Goal: Information Seeking & Learning: Learn about a topic

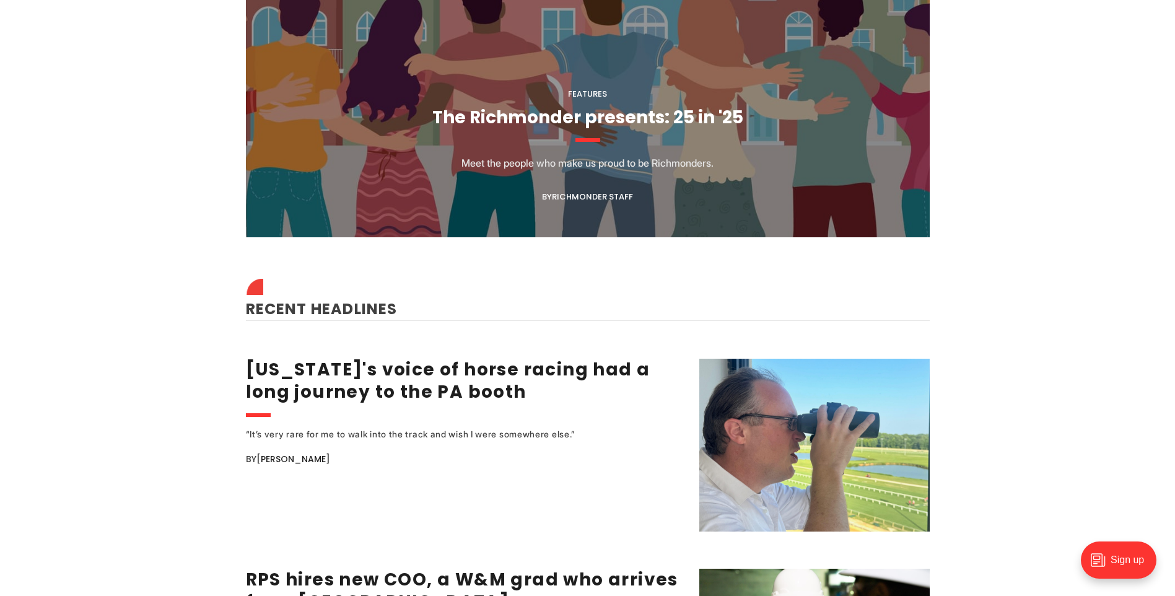
scroll to position [1487, 0]
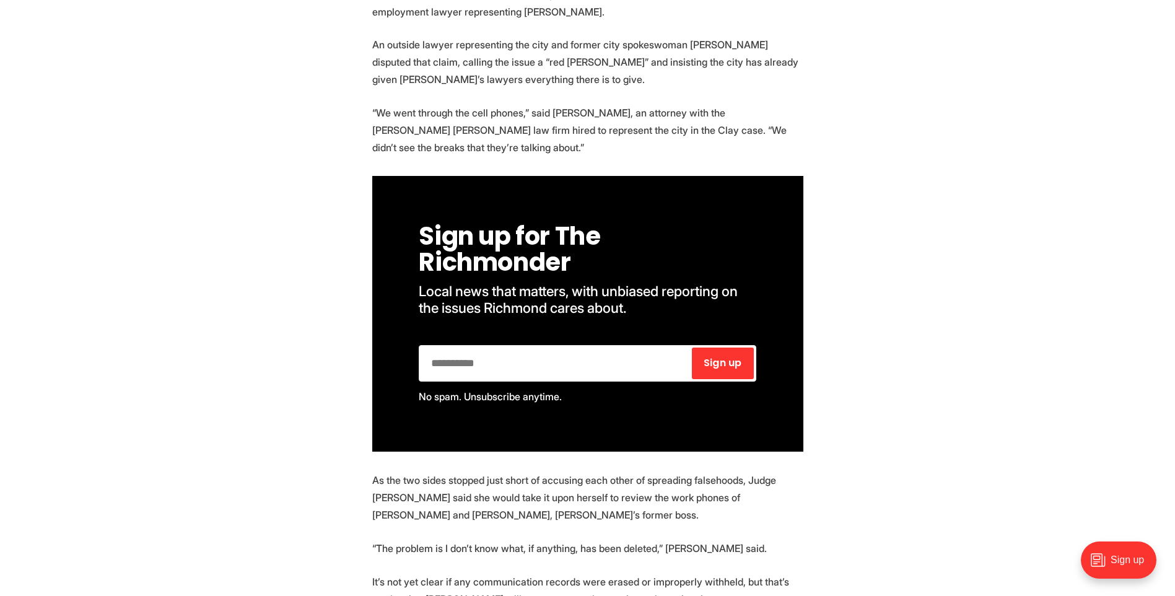
scroll to position [690, 0]
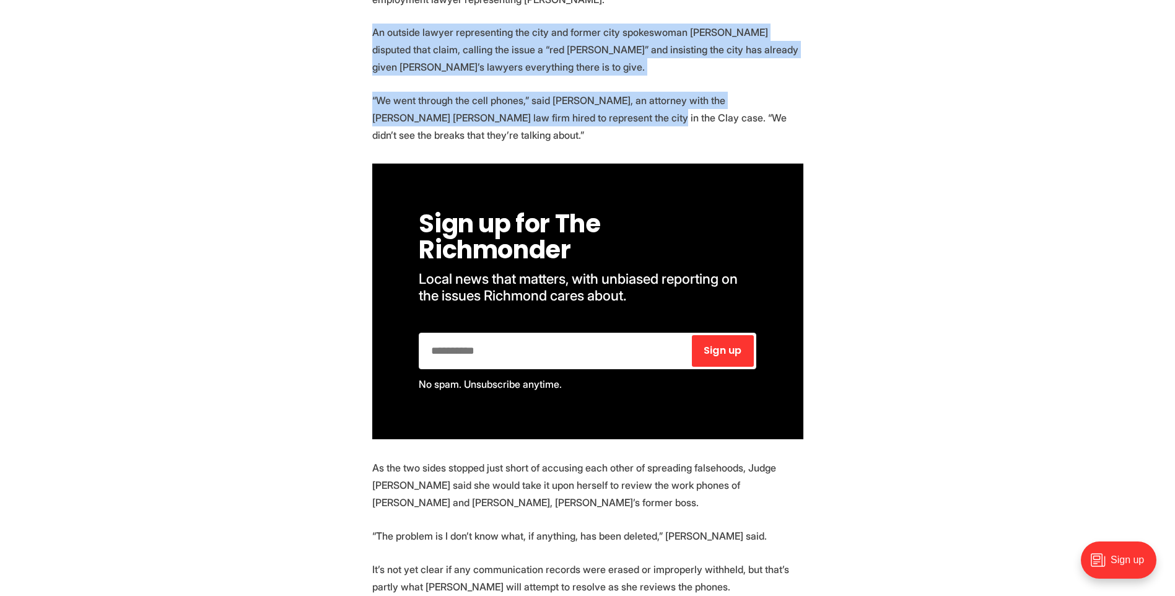
drag, startPoint x: 314, startPoint y: 37, endPoint x: 572, endPoint y: 126, distance: 273.7
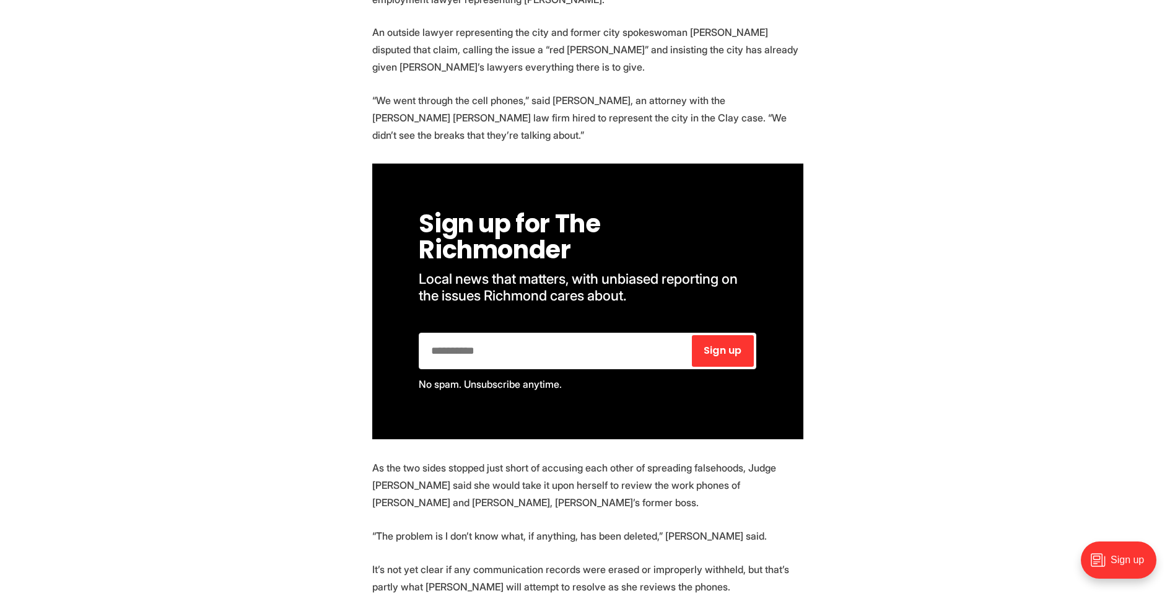
drag, startPoint x: 572, startPoint y: 126, endPoint x: 447, endPoint y: 131, distance: 125.9
click at [447, 131] on p "“We went through the cell phones,” said [PERSON_NAME], an attorney with the [PE…" at bounding box center [587, 118] width 431 height 52
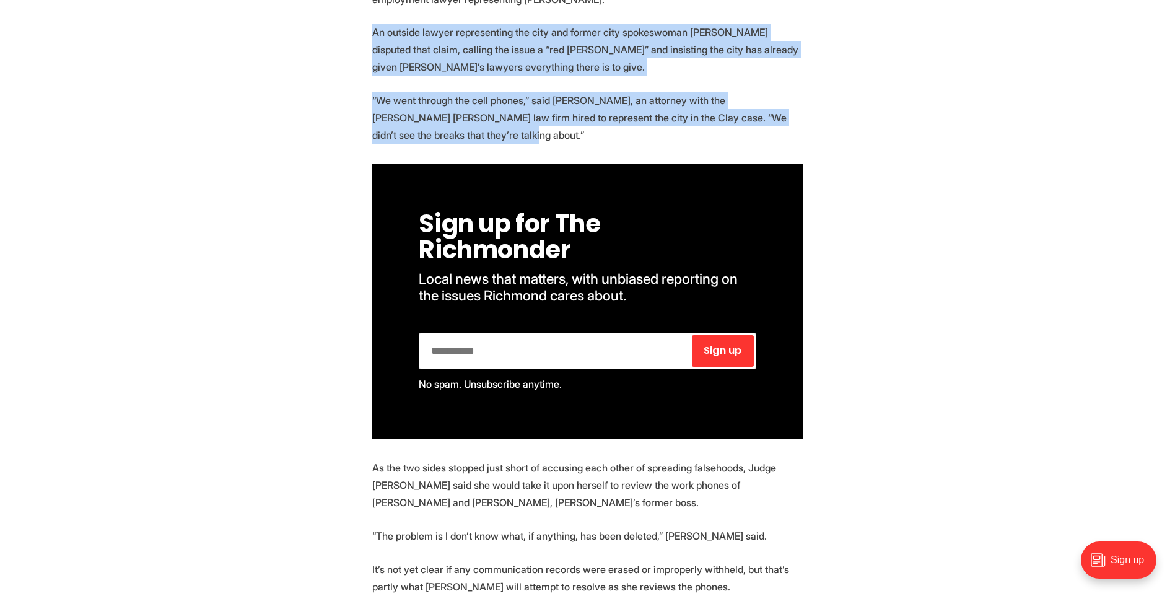
drag, startPoint x: 439, startPoint y: 139, endPoint x: 240, endPoint y: 35, distance: 224.8
drag, startPoint x: 240, startPoint y: 35, endPoint x: 226, endPoint y: 53, distance: 23.4
drag, startPoint x: 250, startPoint y: 38, endPoint x: 642, endPoint y: 143, distance: 405.3
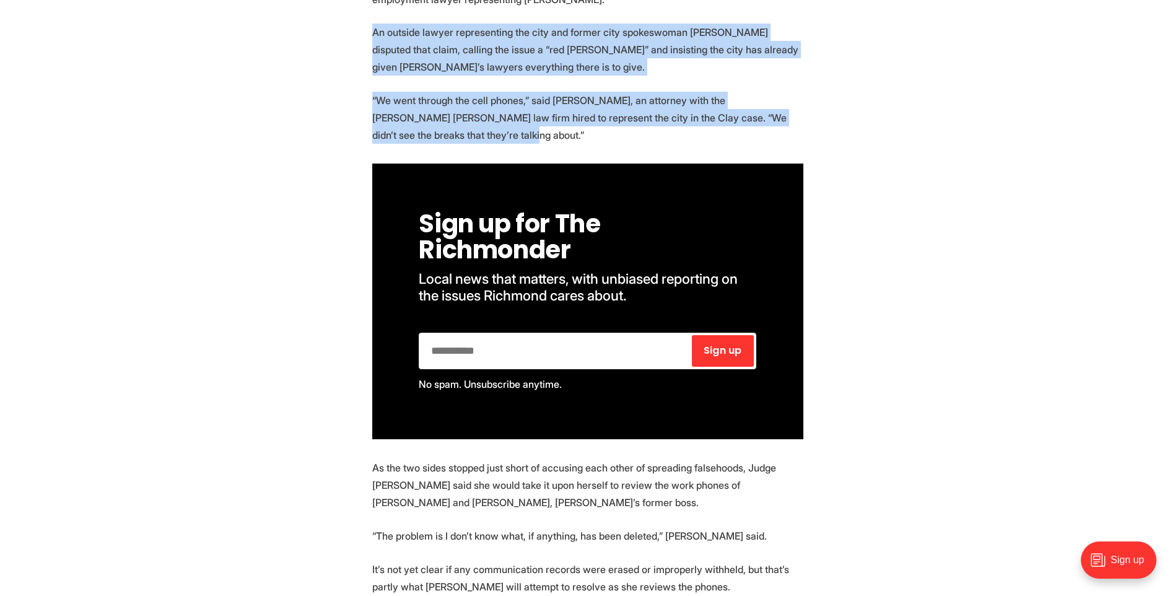
drag, startPoint x: 642, startPoint y: 143, endPoint x: 542, endPoint y: 136, distance: 100.0
click at [542, 136] on p "“We went through the cell phones,” said Jimmy Robinson, an attorney with the Og…" at bounding box center [587, 118] width 431 height 52
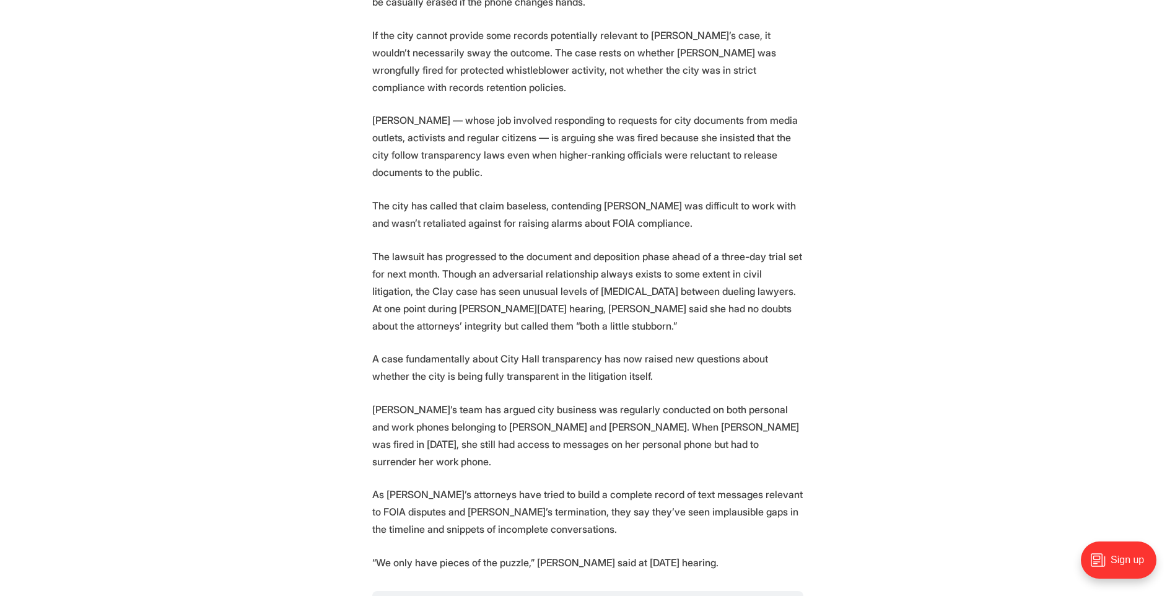
scroll to position [1405, 0]
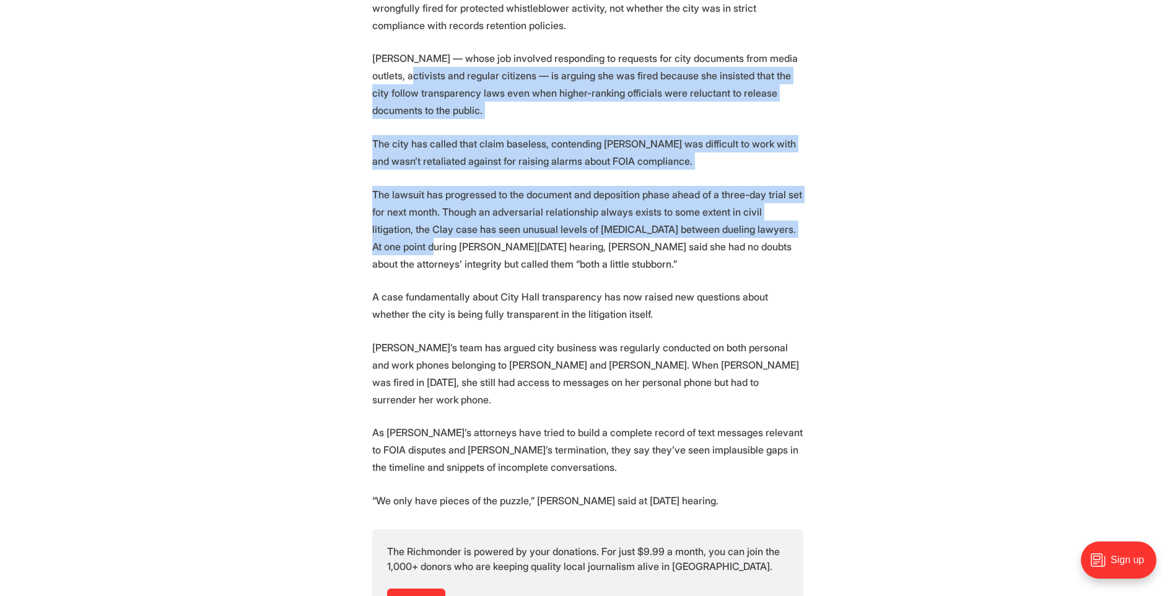
drag, startPoint x: 307, startPoint y: 51, endPoint x: 904, endPoint y: 227, distance: 622.7
click at [904, 227] on section "A Richmond judge will take a look at two government-issued cell phones to help …" at bounding box center [587, 116] width 1175 height 2053
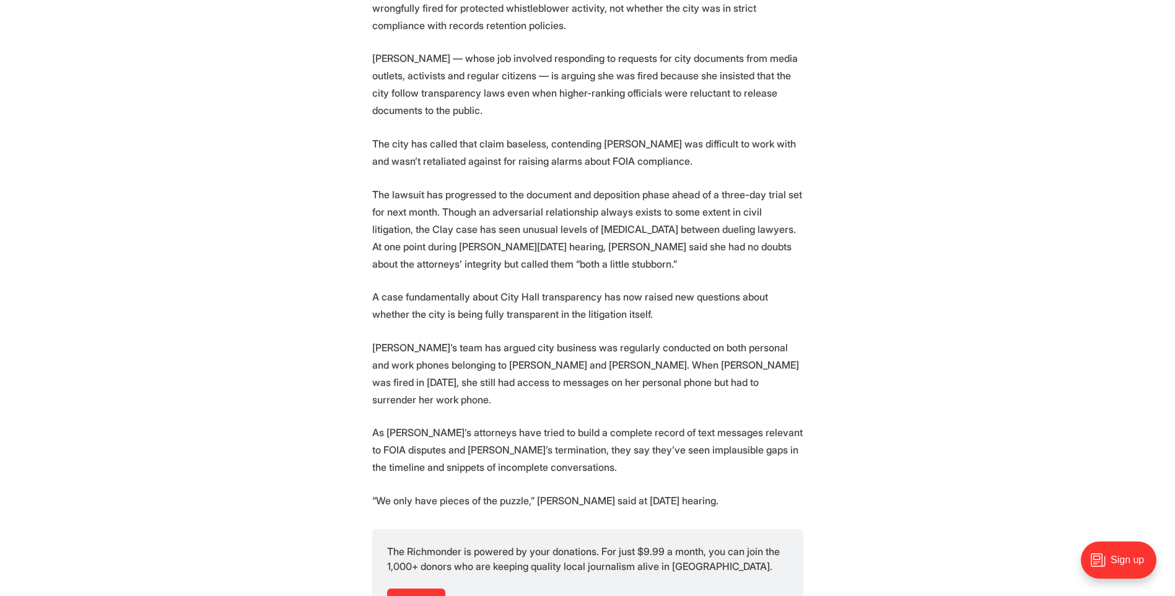
drag, startPoint x: 904, startPoint y: 227, endPoint x: 869, endPoint y: 345, distance: 122.9
click at [869, 345] on section "A Richmond judge will take a look at two government-issued cell phones to help …" at bounding box center [587, 116] width 1175 height 2053
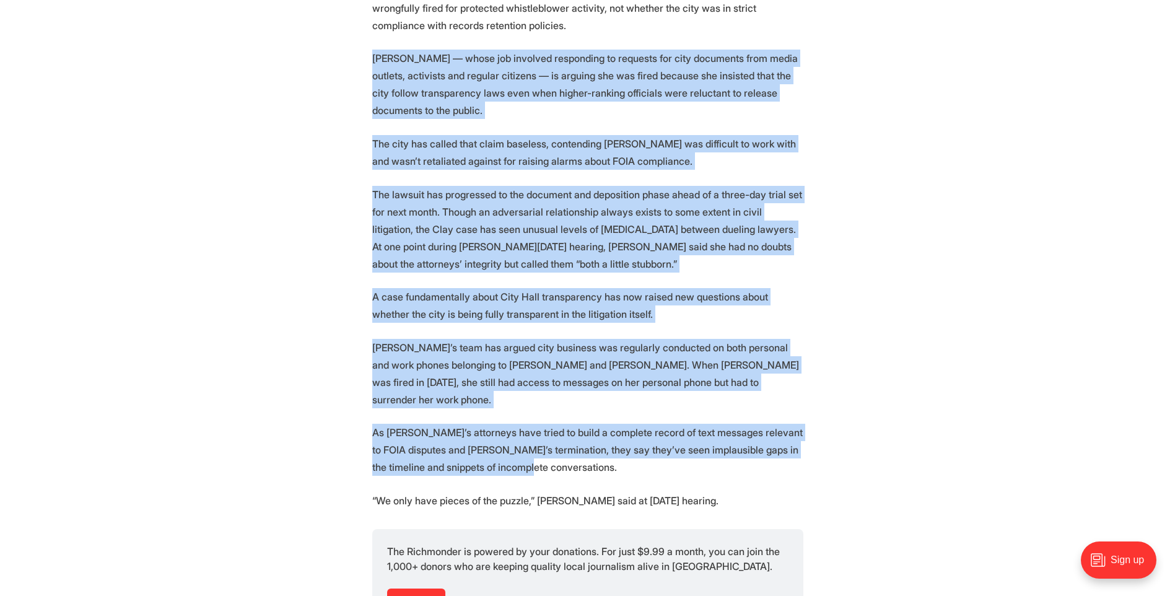
drag, startPoint x: 841, startPoint y: 426, endPoint x: 310, endPoint y: 43, distance: 654.3
click at [310, 43] on section "A Richmond judge will take a look at two government-issued cell phones to help …" at bounding box center [587, 116] width 1175 height 2053
drag, startPoint x: 310, startPoint y: 43, endPoint x: 275, endPoint y: 108, distance: 73.7
click at [276, 107] on section "A Richmond judge will take a look at two government-issued cell phones to help …" at bounding box center [587, 116] width 1175 height 2053
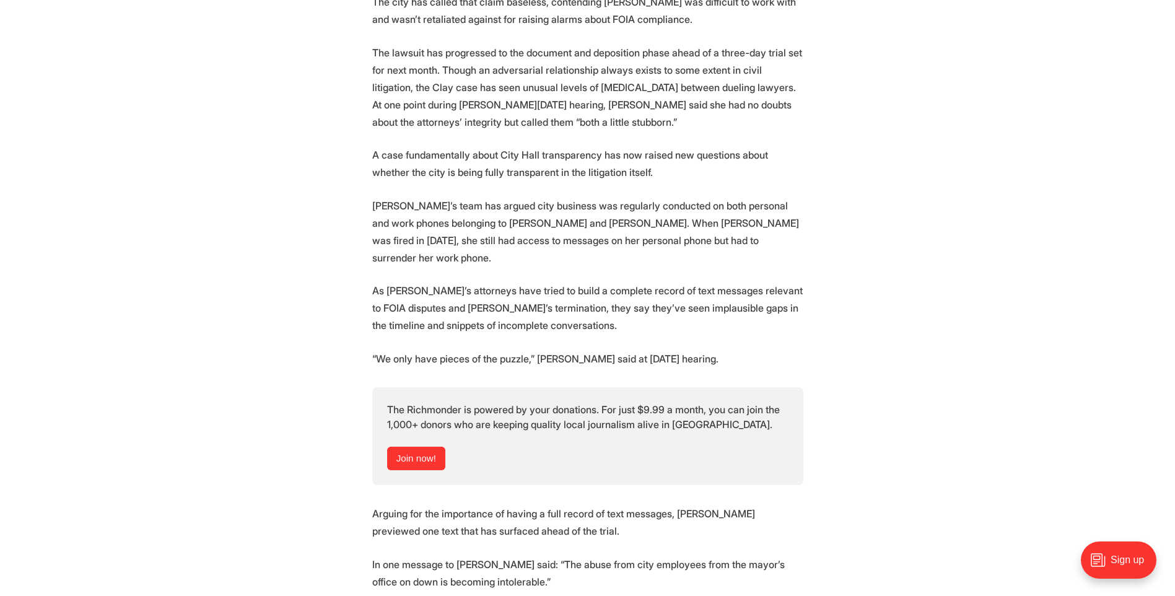
scroll to position [1551, 0]
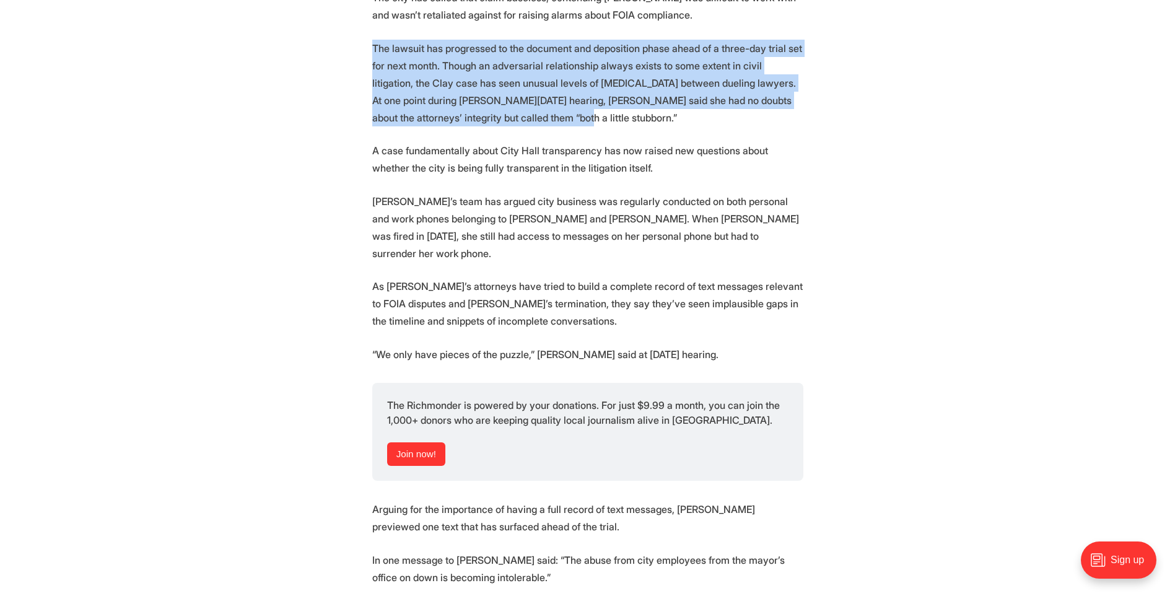
drag, startPoint x: 327, startPoint y: 32, endPoint x: 647, endPoint y: 108, distance: 328.8
click at [647, 108] on p "The lawsuit has progressed to the document and deposition phase ahead of a thre…" at bounding box center [587, 83] width 431 height 87
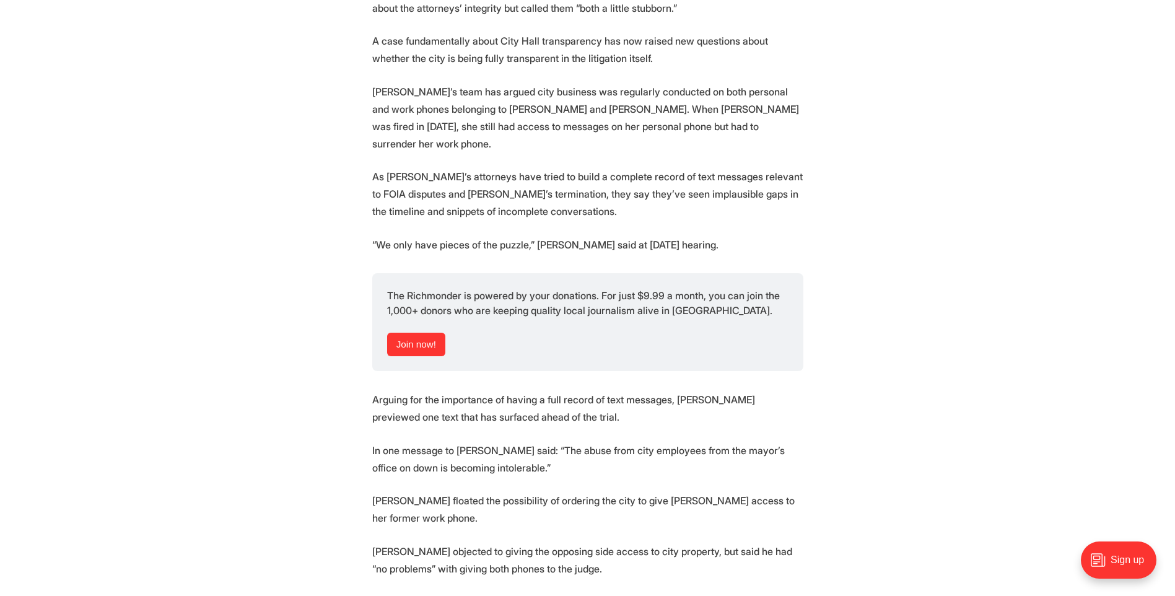
scroll to position [1670, 0]
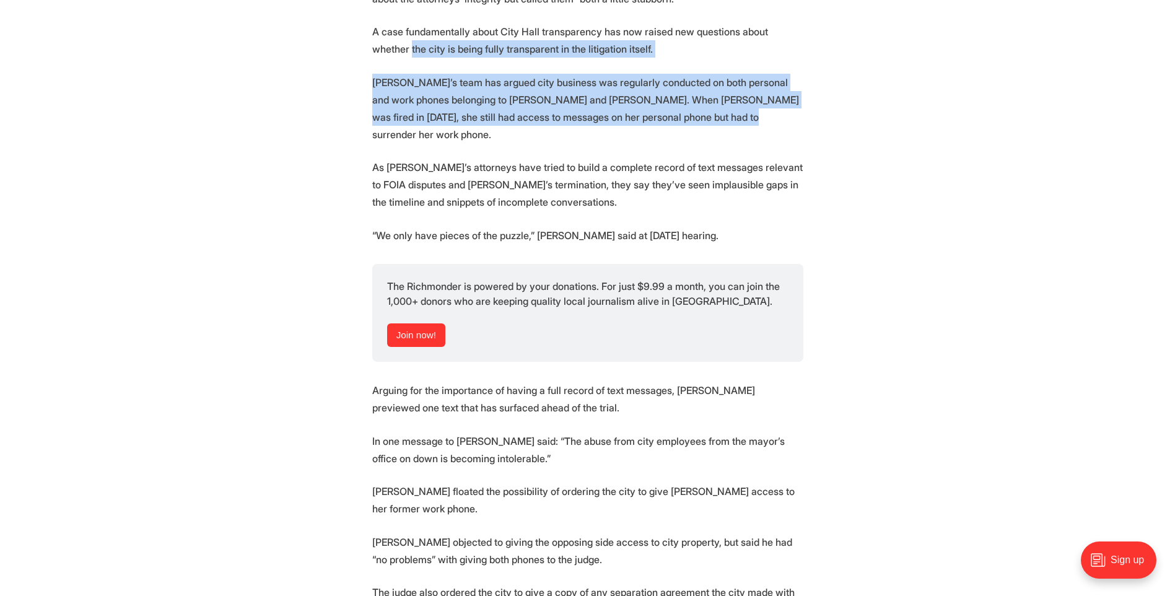
drag, startPoint x: 454, startPoint y: 35, endPoint x: 839, endPoint y: 108, distance: 392.1
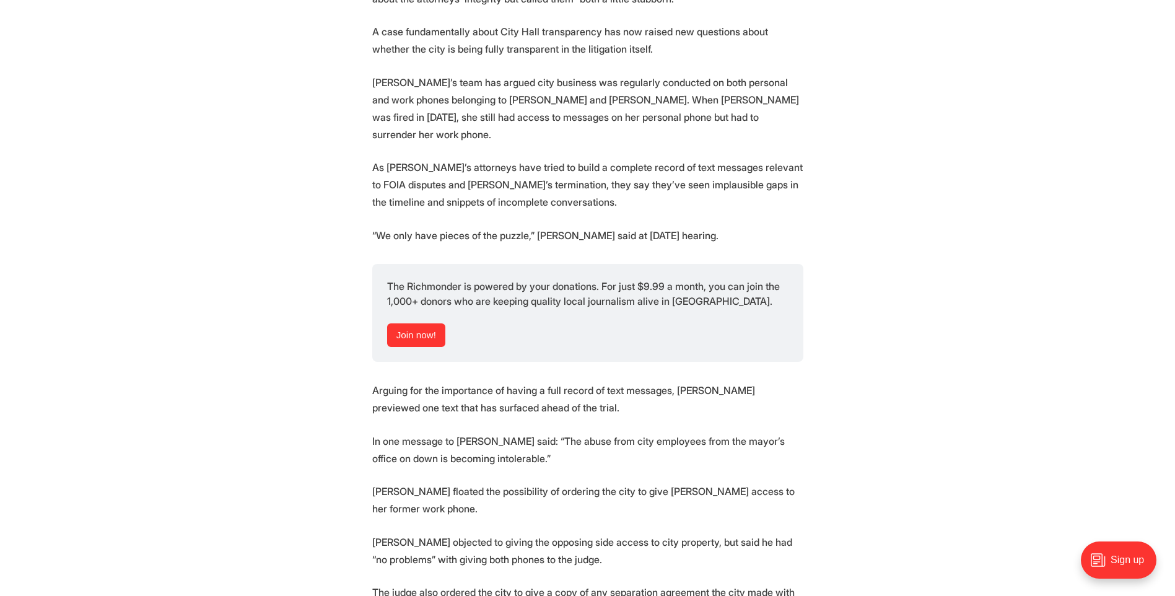
drag, startPoint x: 839, startPoint y: 108, endPoint x: 792, endPoint y: 125, distance: 50.2
click at [792, 159] on p "As Clay’s attorneys have tried to build a complete record of text messages rele…" at bounding box center [587, 185] width 431 height 52
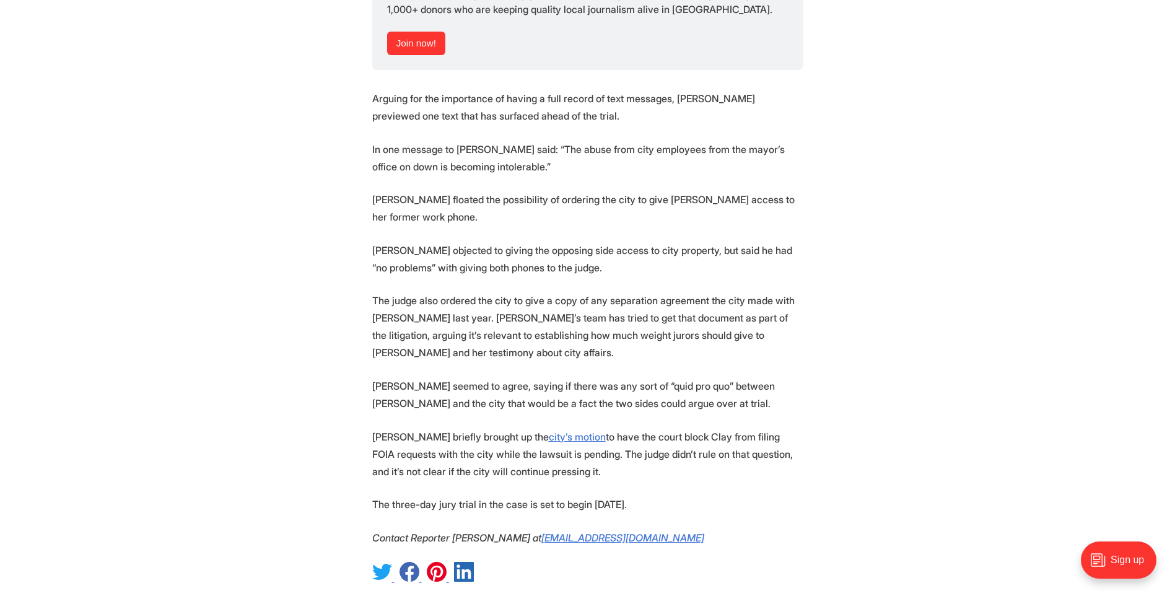
scroll to position [1968, 0]
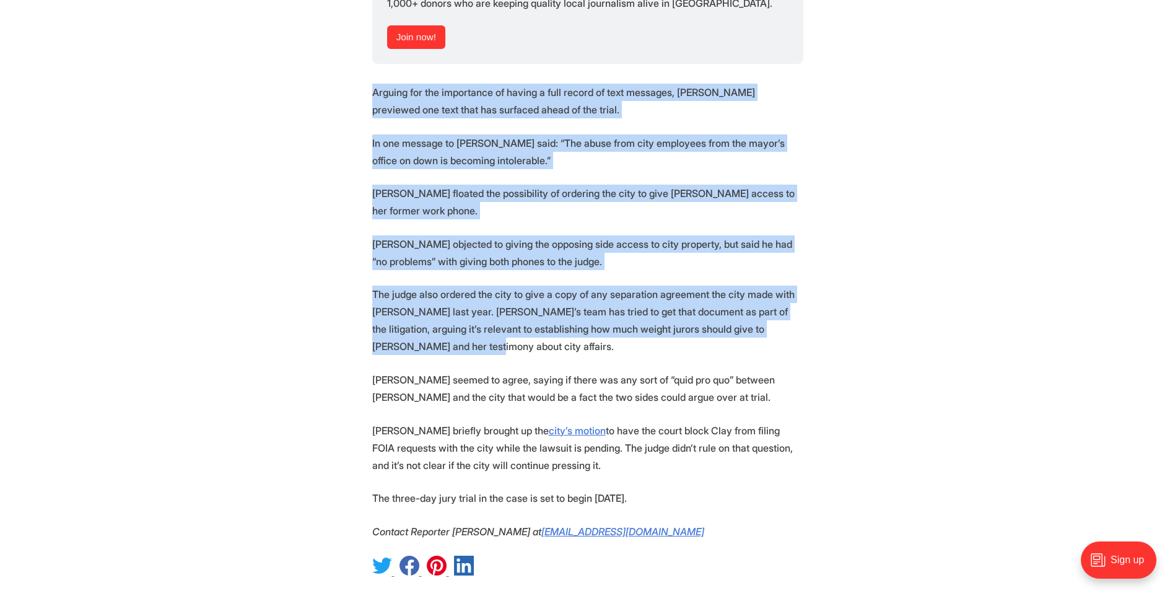
drag, startPoint x: 255, startPoint y: 49, endPoint x: 1049, endPoint y: 345, distance: 847.1
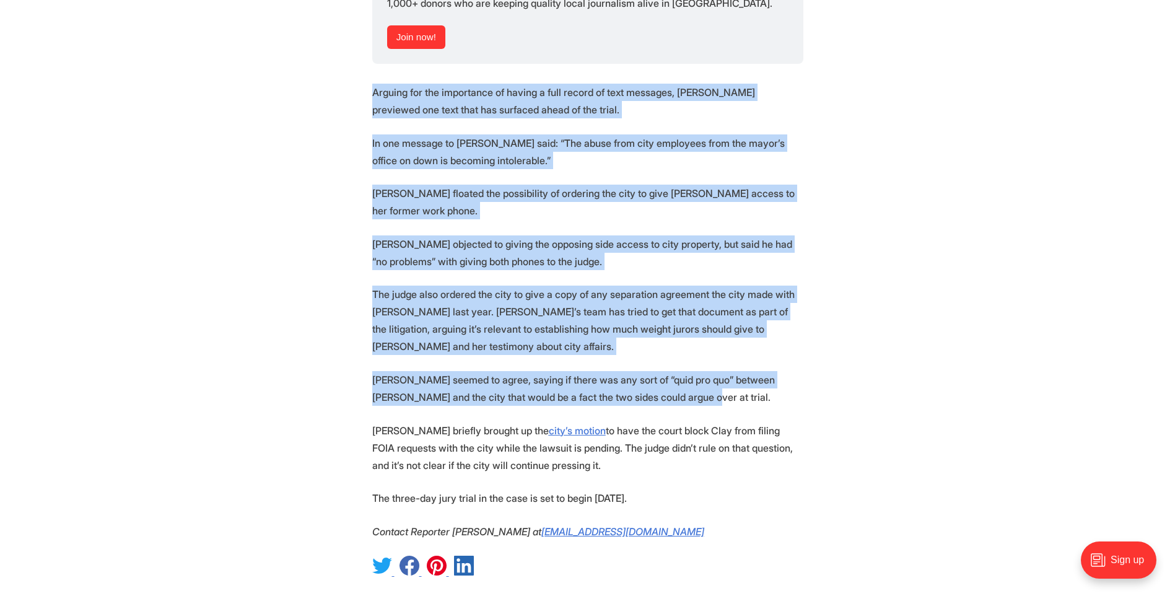
drag, startPoint x: 1049, startPoint y: 345, endPoint x: 910, endPoint y: 336, distance: 139.1
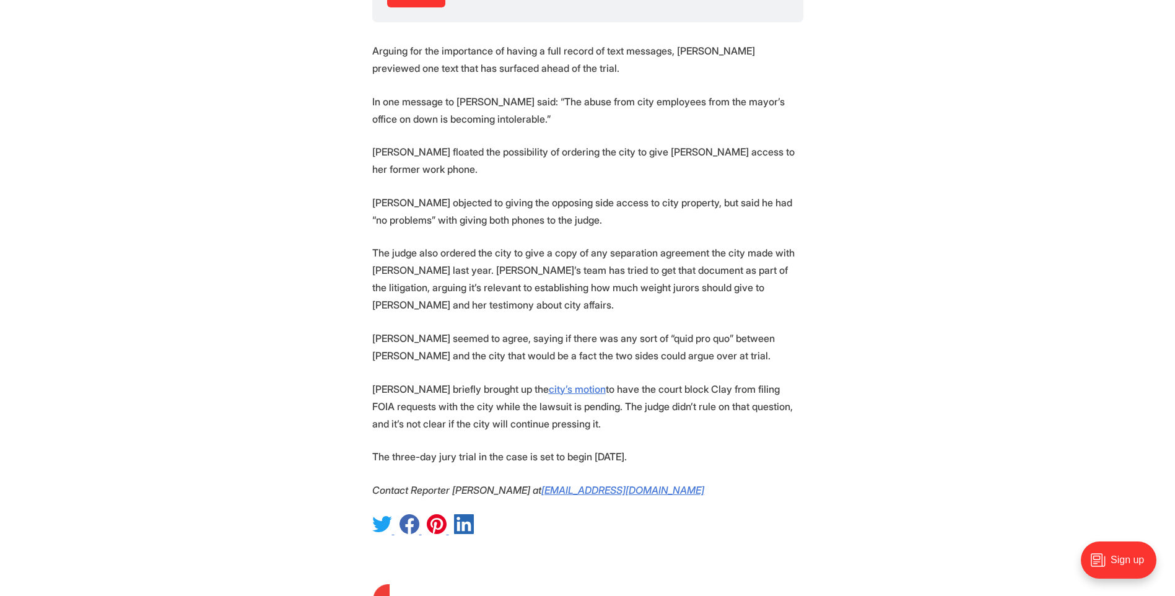
scroll to position [2030, 0]
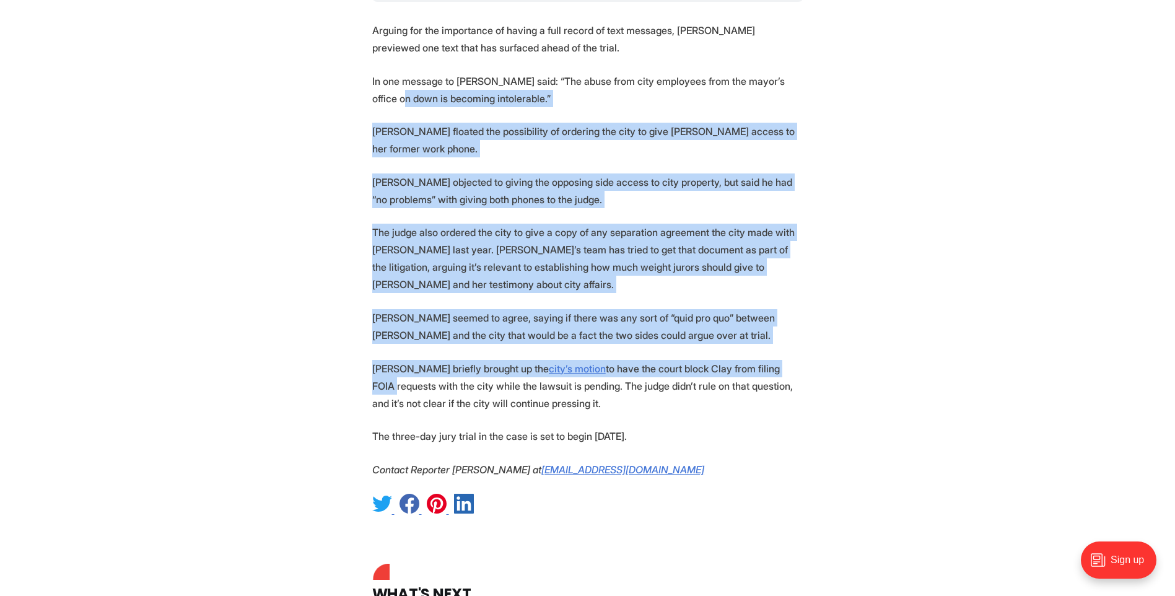
drag, startPoint x: 314, startPoint y: 60, endPoint x: 914, endPoint y: 338, distance: 660.9
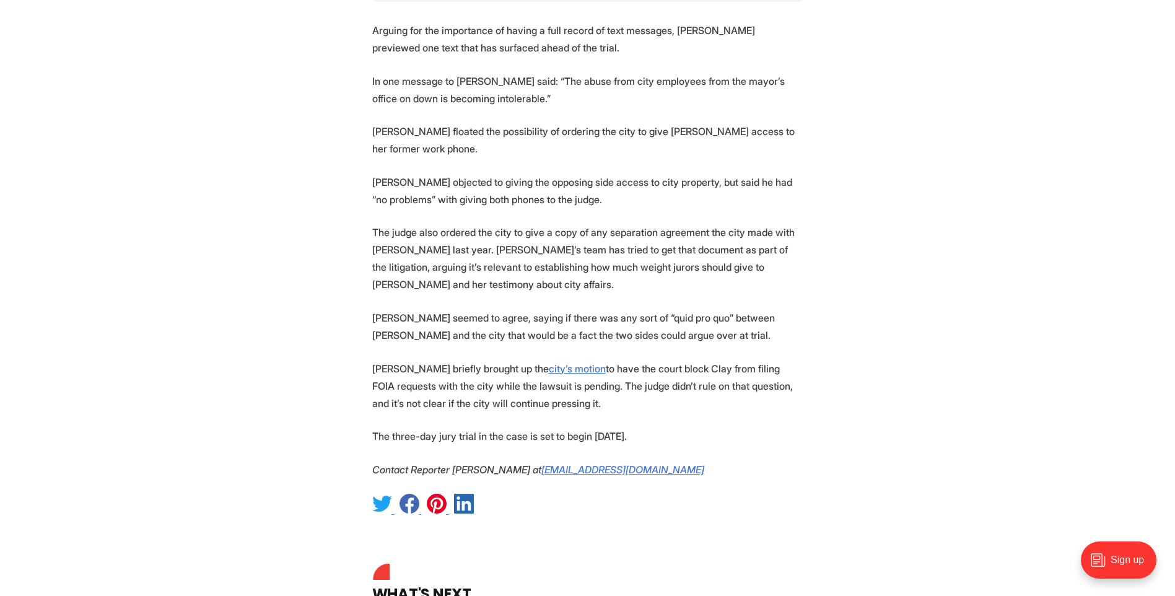
drag, startPoint x: 914, startPoint y: 338, endPoint x: 830, endPoint y: 385, distance: 96.3
drag, startPoint x: 312, startPoint y: 68, endPoint x: 774, endPoint y: 385, distance: 560.1
drag, startPoint x: 774, startPoint y: 385, endPoint x: 746, endPoint y: 404, distance: 33.5
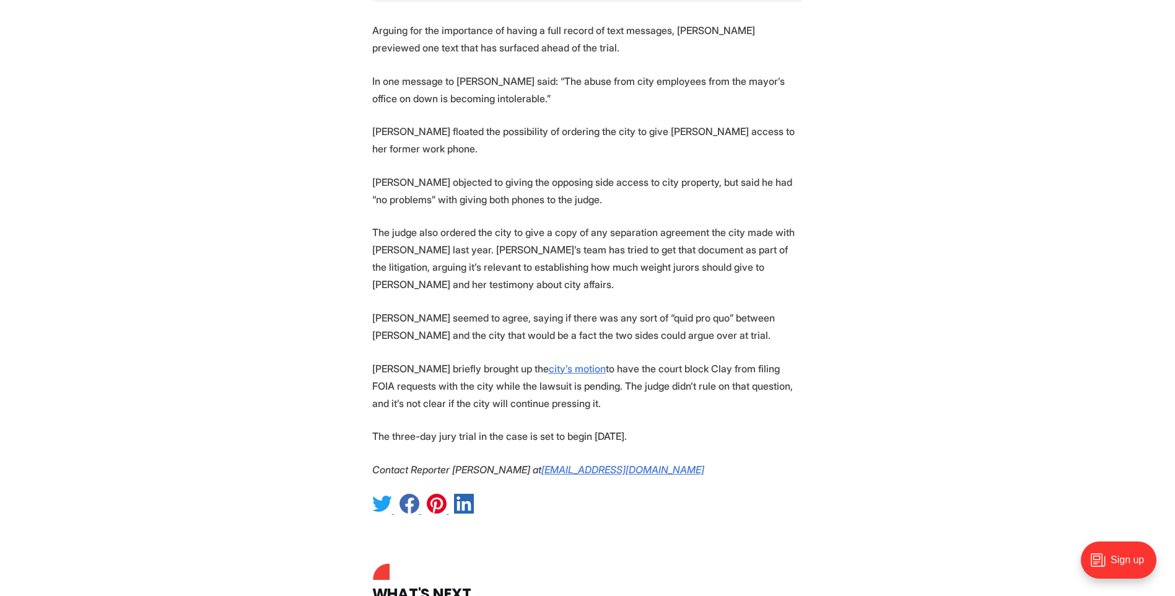
drag, startPoint x: 347, startPoint y: 71, endPoint x: 803, endPoint y: 369, distance: 544.8
drag, startPoint x: 803, startPoint y: 369, endPoint x: 781, endPoint y: 384, distance: 25.9
click at [781, 428] on p "The three-day jury trial in the case is set to begin Sept. 23." at bounding box center [587, 436] width 431 height 17
